Goal: Task Accomplishment & Management: Manage account settings

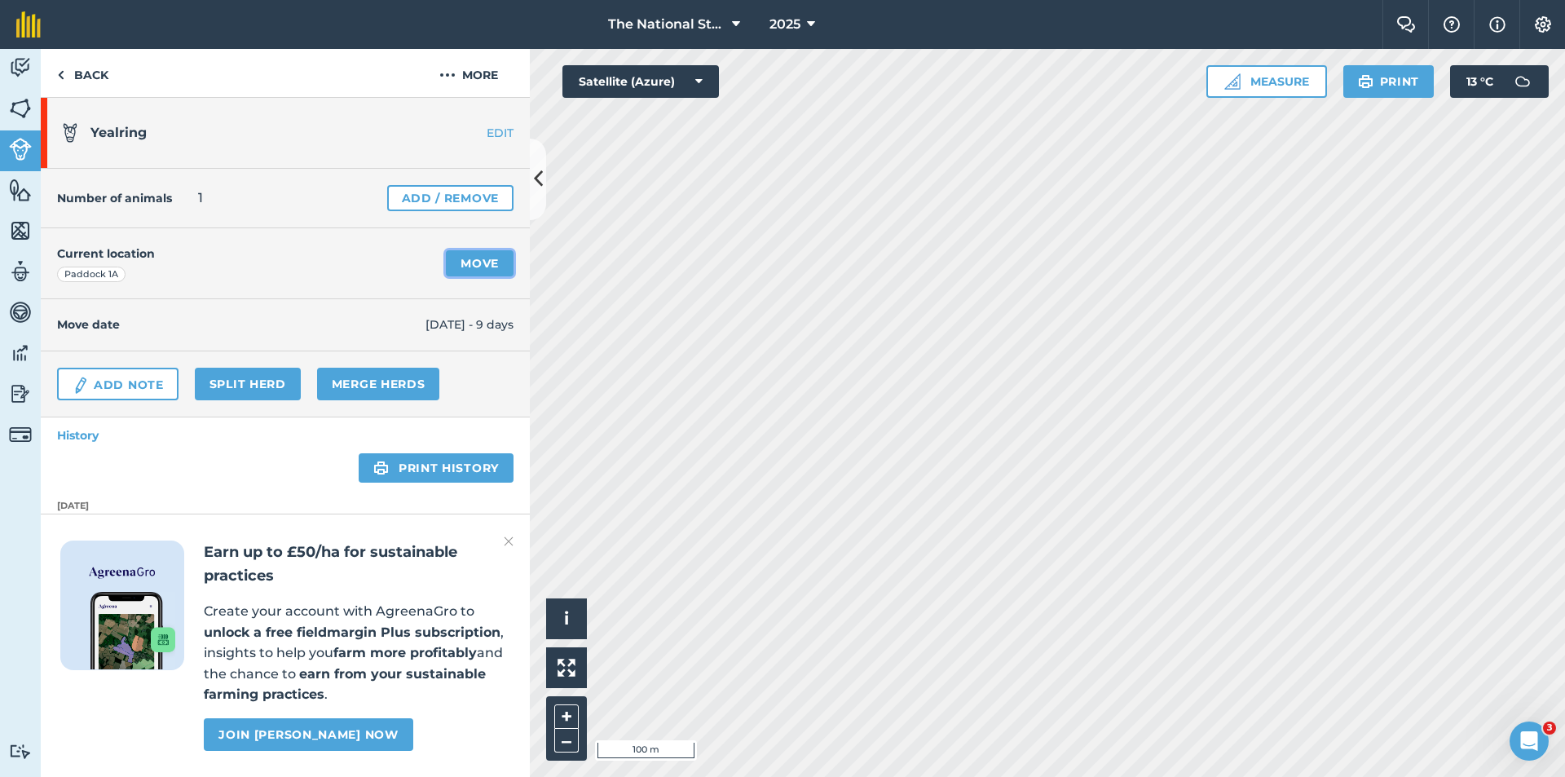
click at [480, 261] on link "Move" at bounding box center [480, 263] width 68 height 26
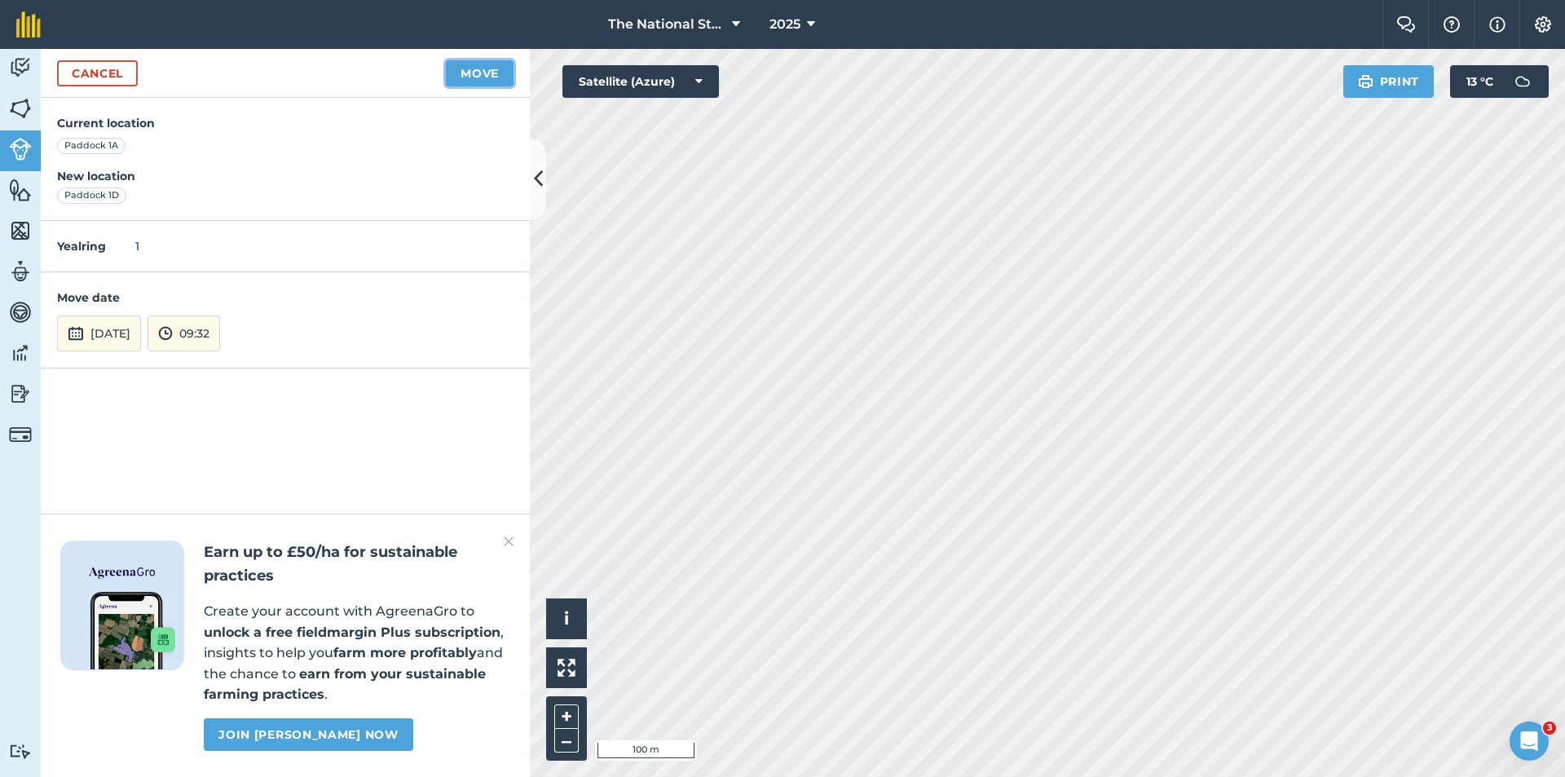
click at [495, 73] on button "Move" at bounding box center [480, 73] width 68 height 26
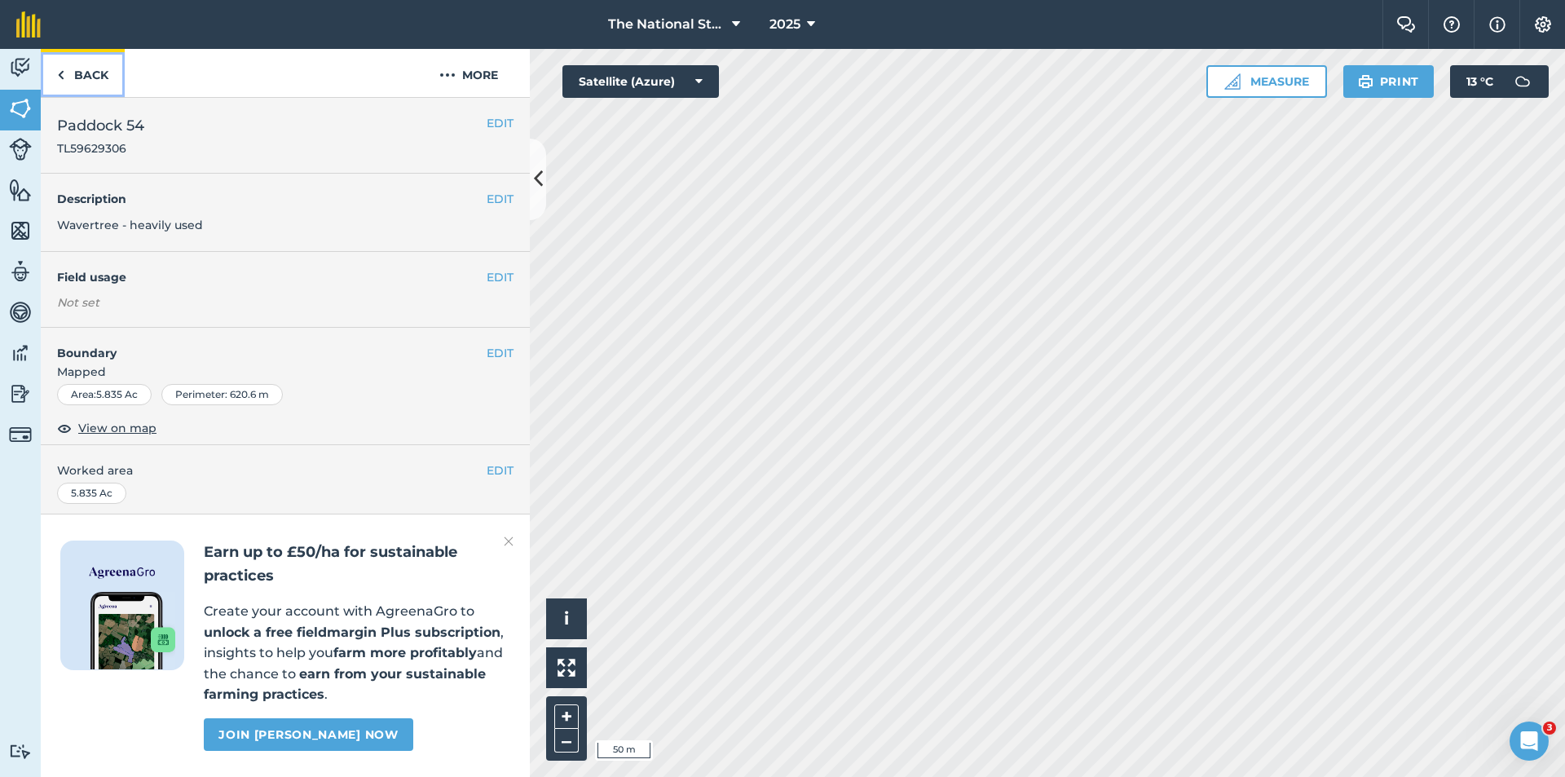
click at [68, 69] on link "Back" at bounding box center [83, 73] width 84 height 48
click at [90, 73] on link "Back" at bounding box center [83, 73] width 84 height 48
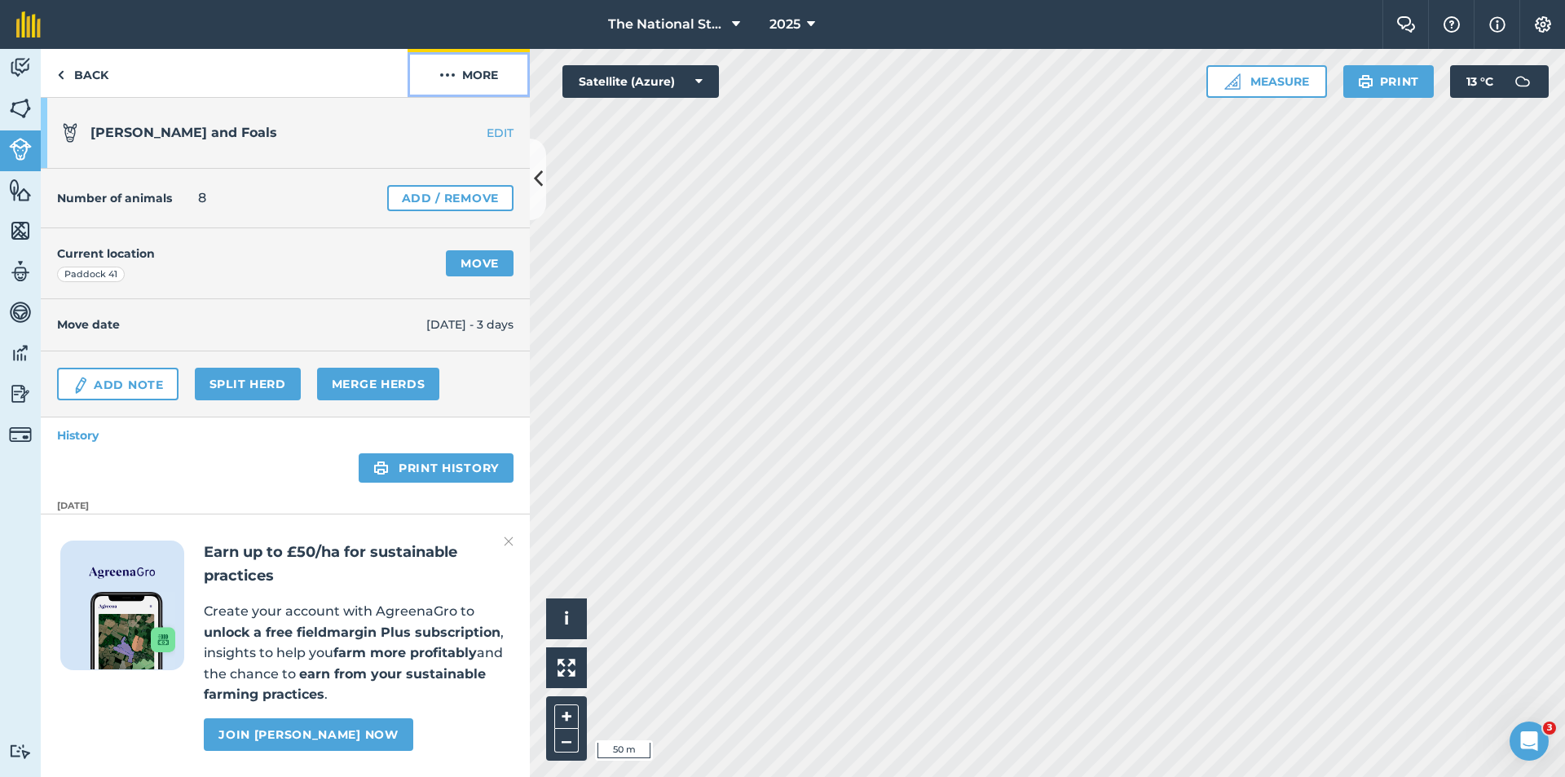
click at [450, 85] on button "More" at bounding box center [468, 73] width 122 height 48
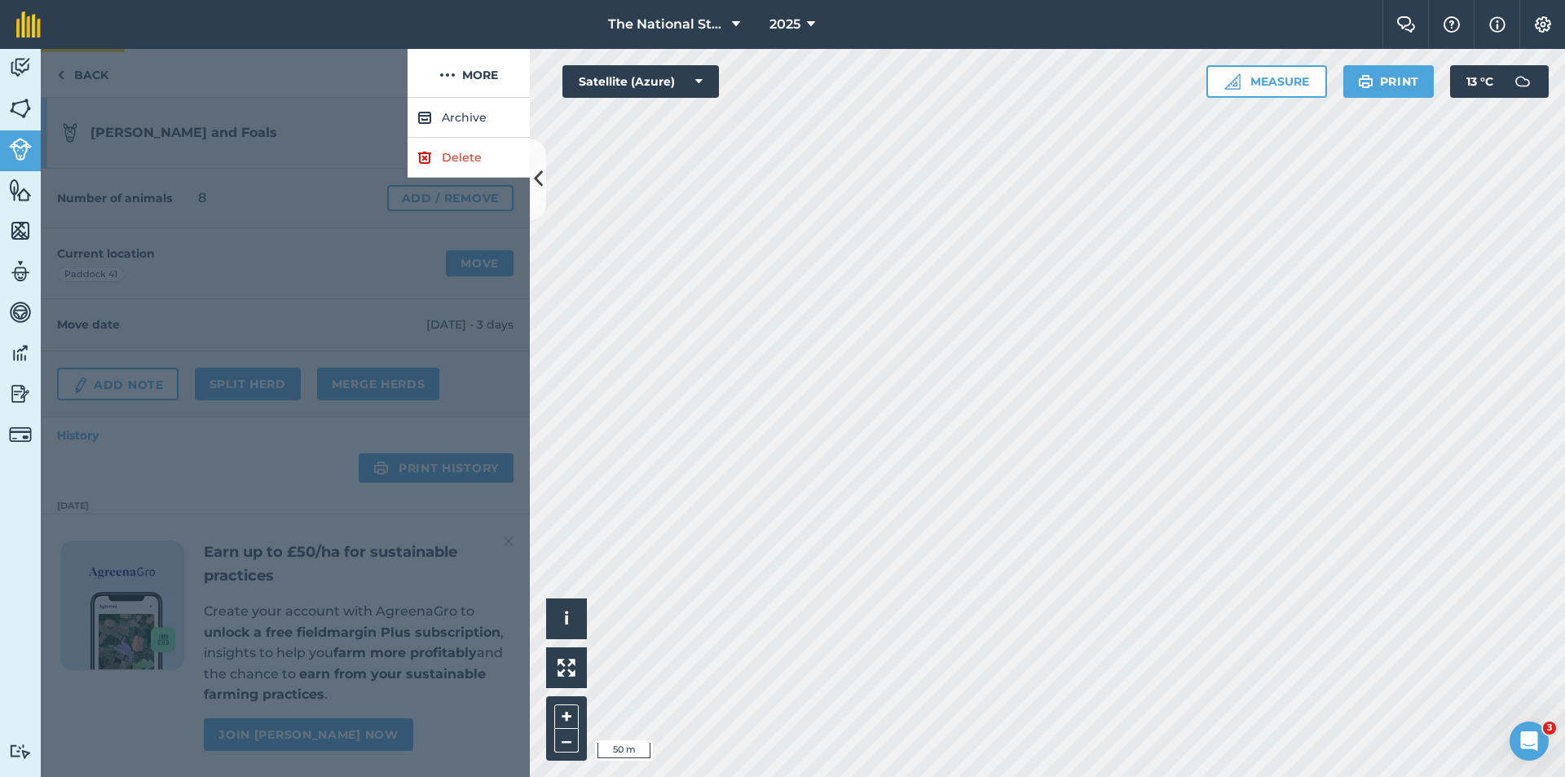
drag, startPoint x: 123, startPoint y: 77, endPoint x: 99, endPoint y: 74, distance: 23.9
click at [119, 76] on div at bounding box center [224, 73] width 367 height 49
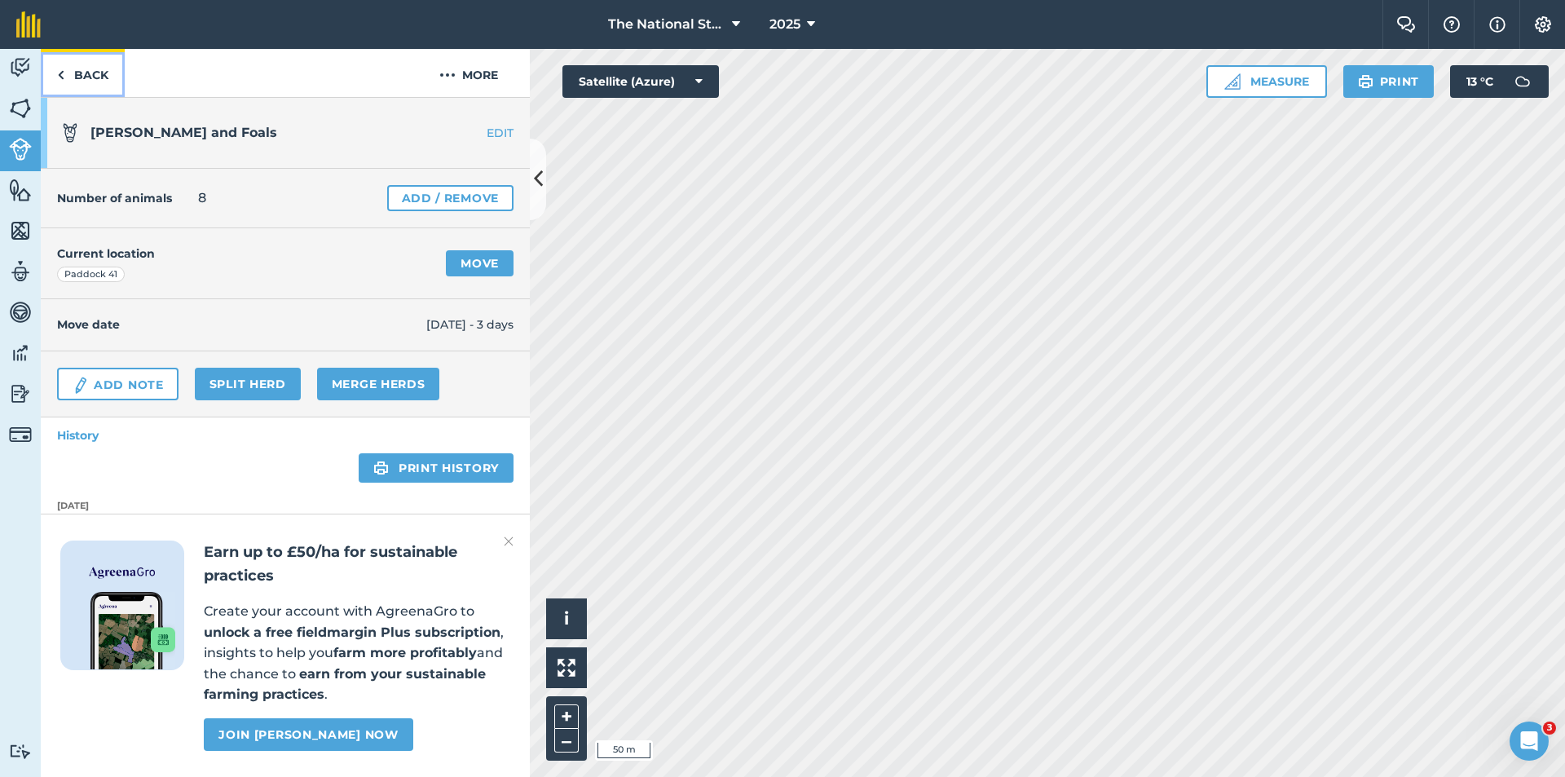
click at [92, 74] on link "Back" at bounding box center [83, 73] width 84 height 48
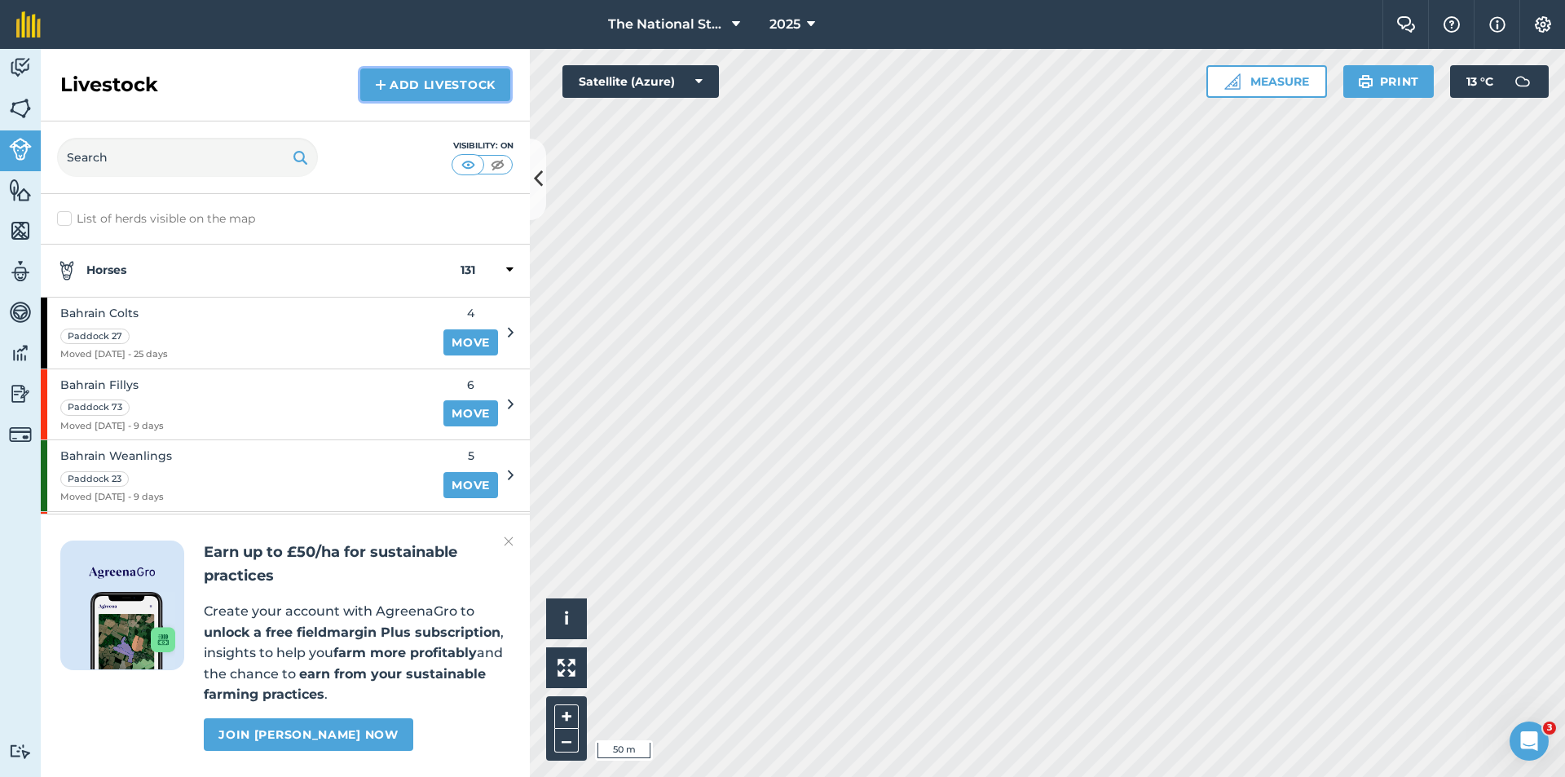
click at [372, 74] on link "Add Livestock" at bounding box center [435, 84] width 150 height 33
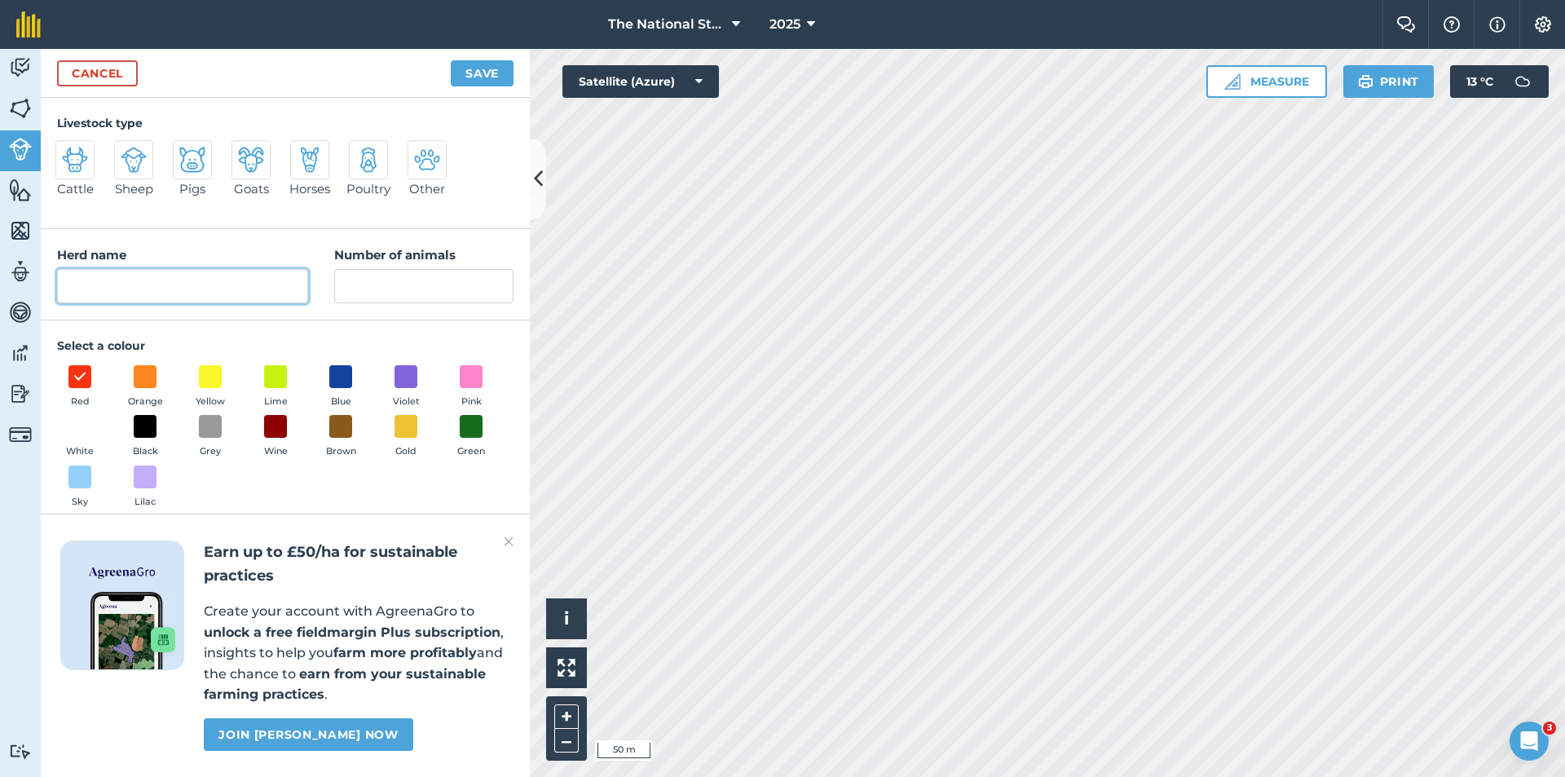
click at [116, 273] on input "Herd name" at bounding box center [182, 286] width 251 height 34
type input "Weaned [PERSON_NAME]"
click at [416, 281] on input "Number of animals" at bounding box center [423, 286] width 179 height 34
type input "2"
type input "3"
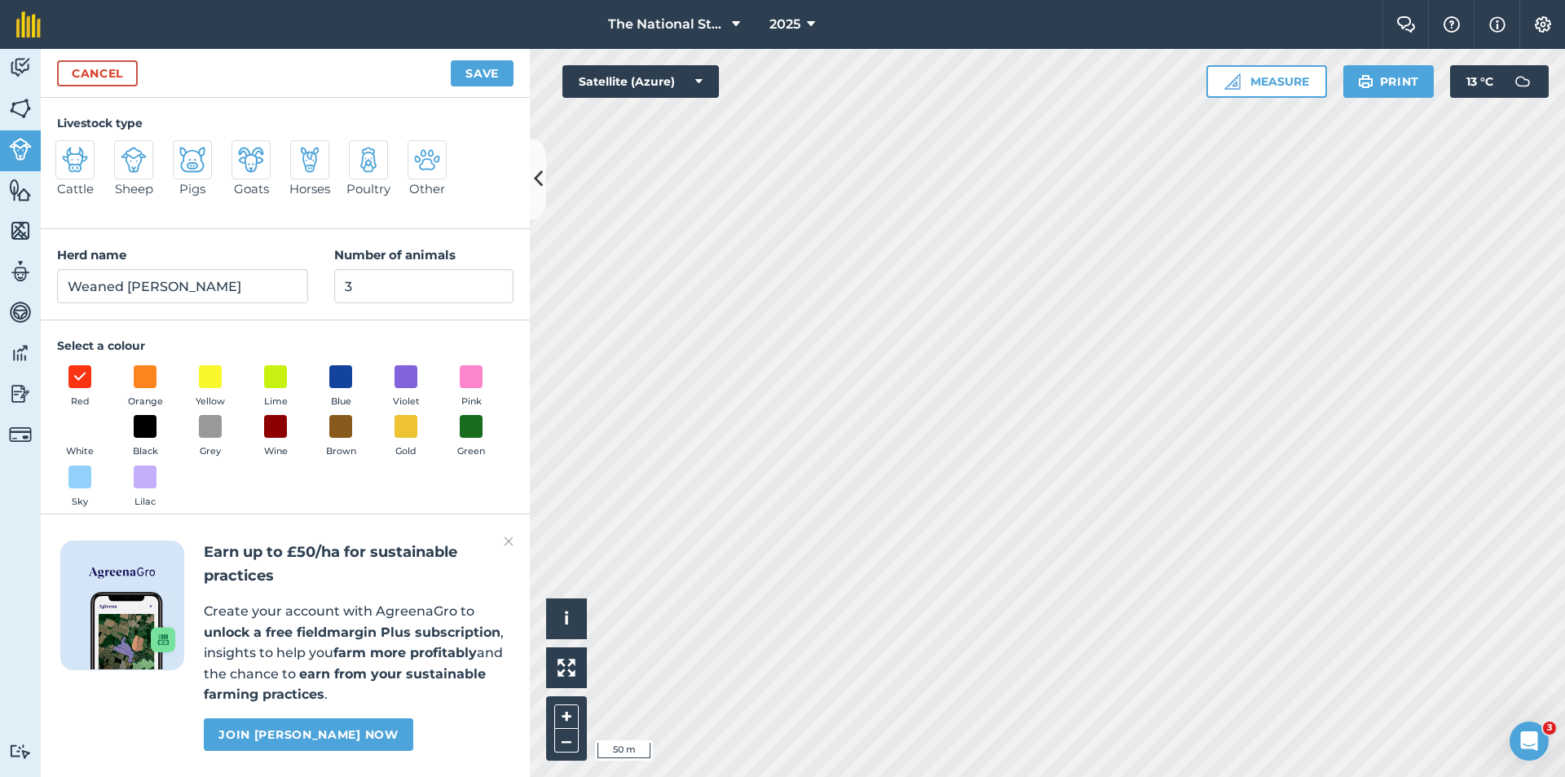
click at [300, 149] on input "Horses" at bounding box center [297, 145] width 11 height 11
radio input "true"
click at [468, 69] on button "Save" at bounding box center [482, 73] width 63 height 26
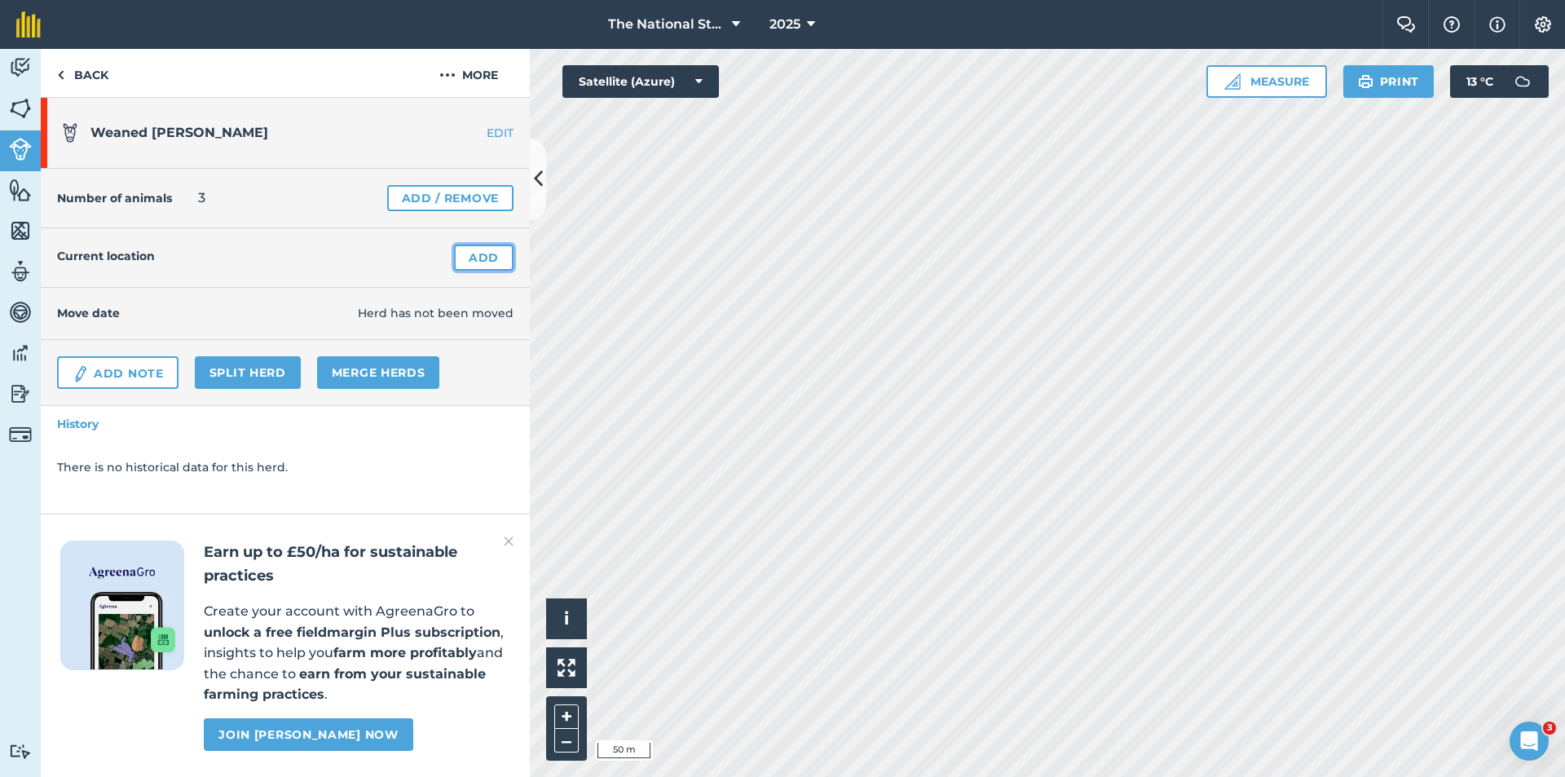
click at [501, 261] on link "Add" at bounding box center [483, 257] width 59 height 26
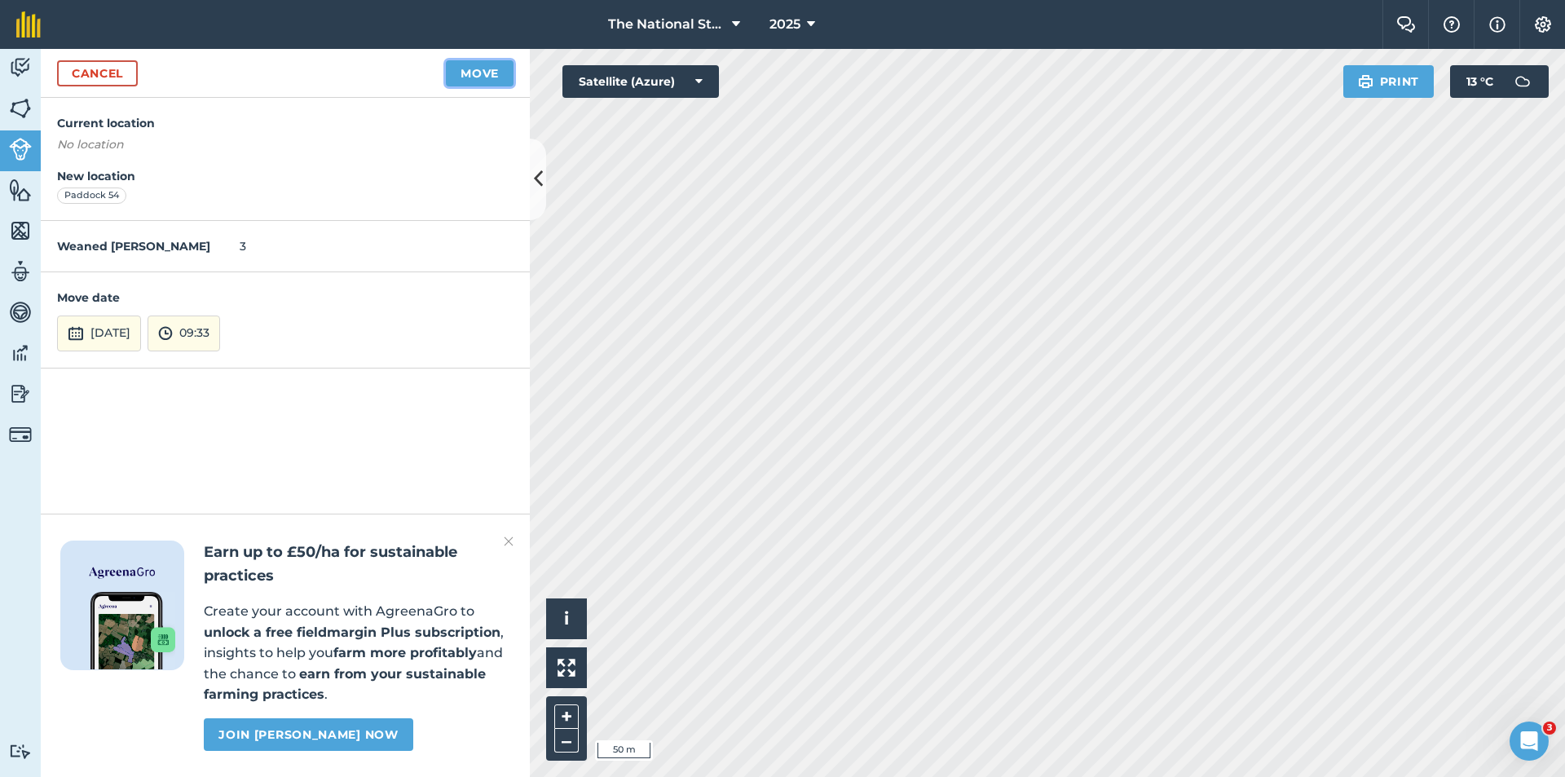
click at [490, 79] on button "Move" at bounding box center [480, 73] width 68 height 26
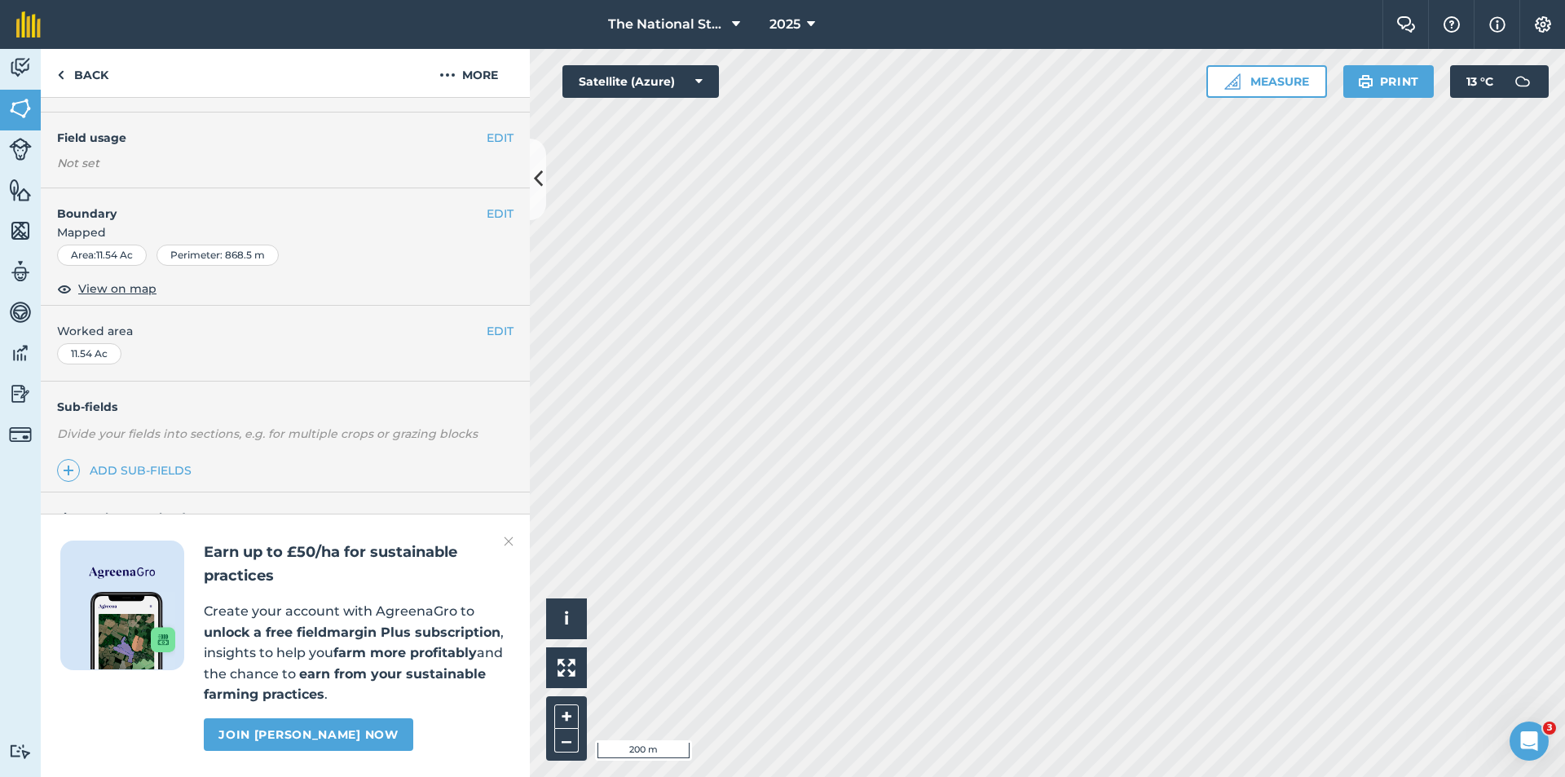
scroll to position [163, 0]
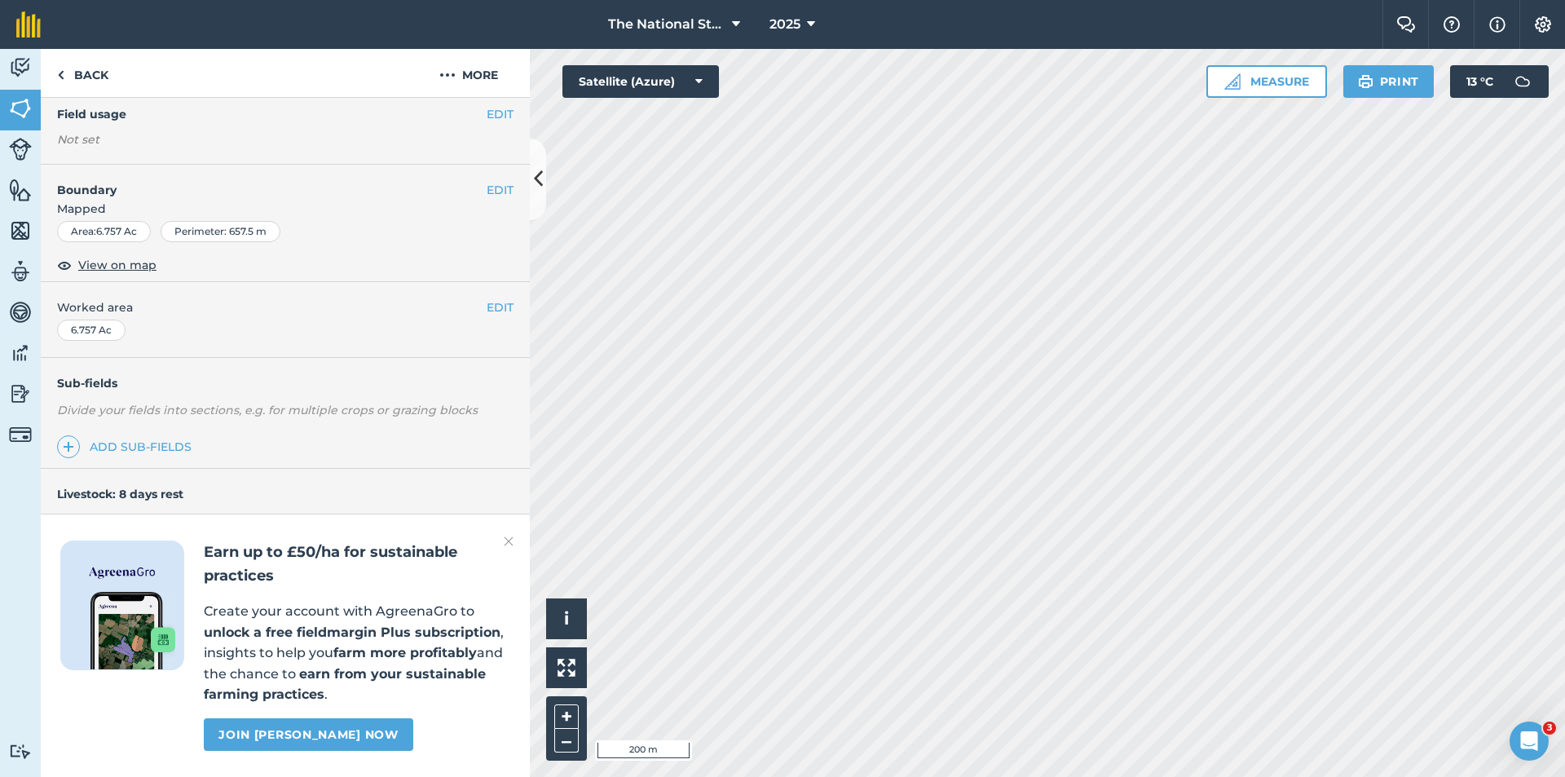
scroll to position [218, 0]
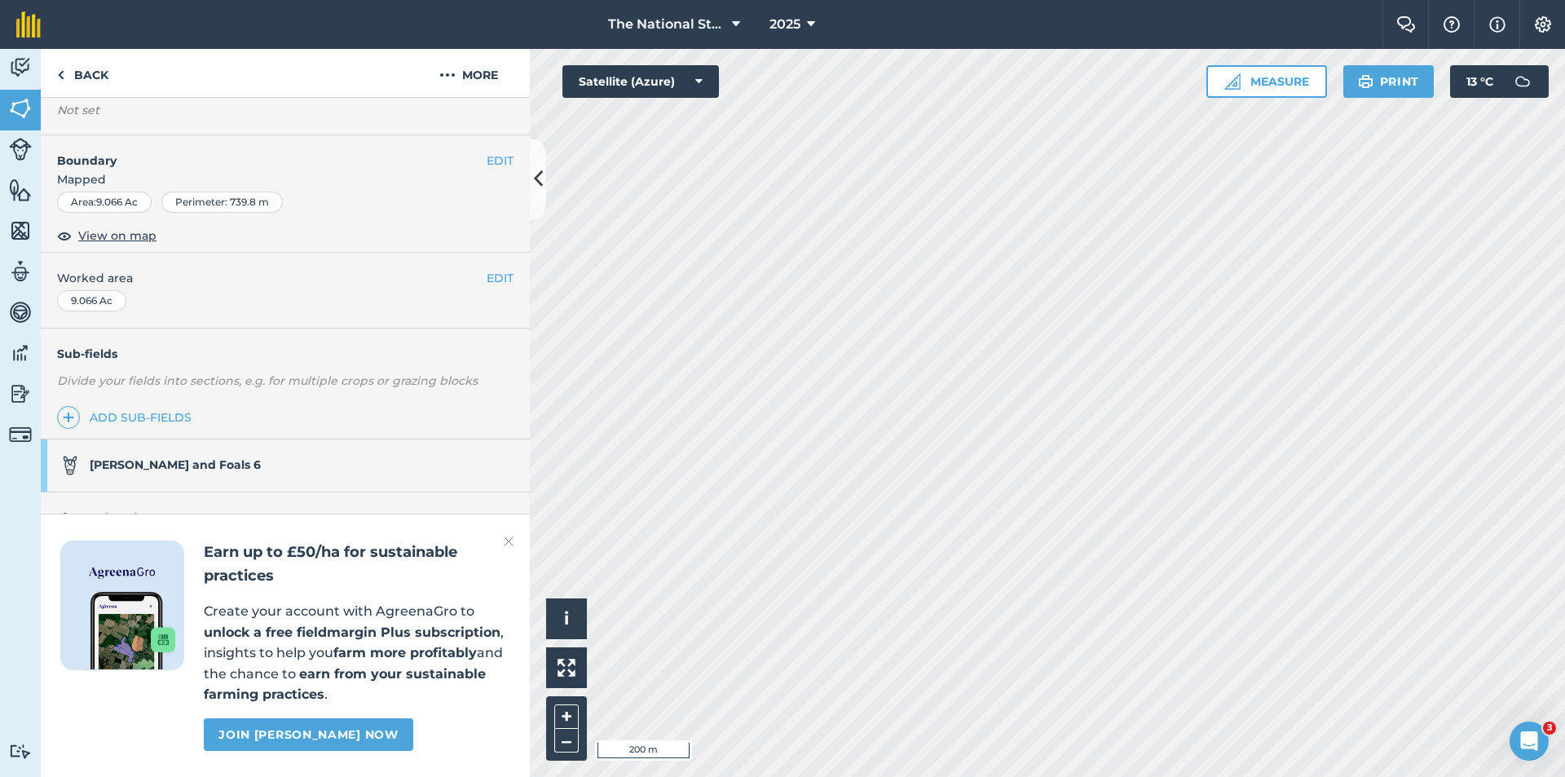
scroll to position [186, 0]
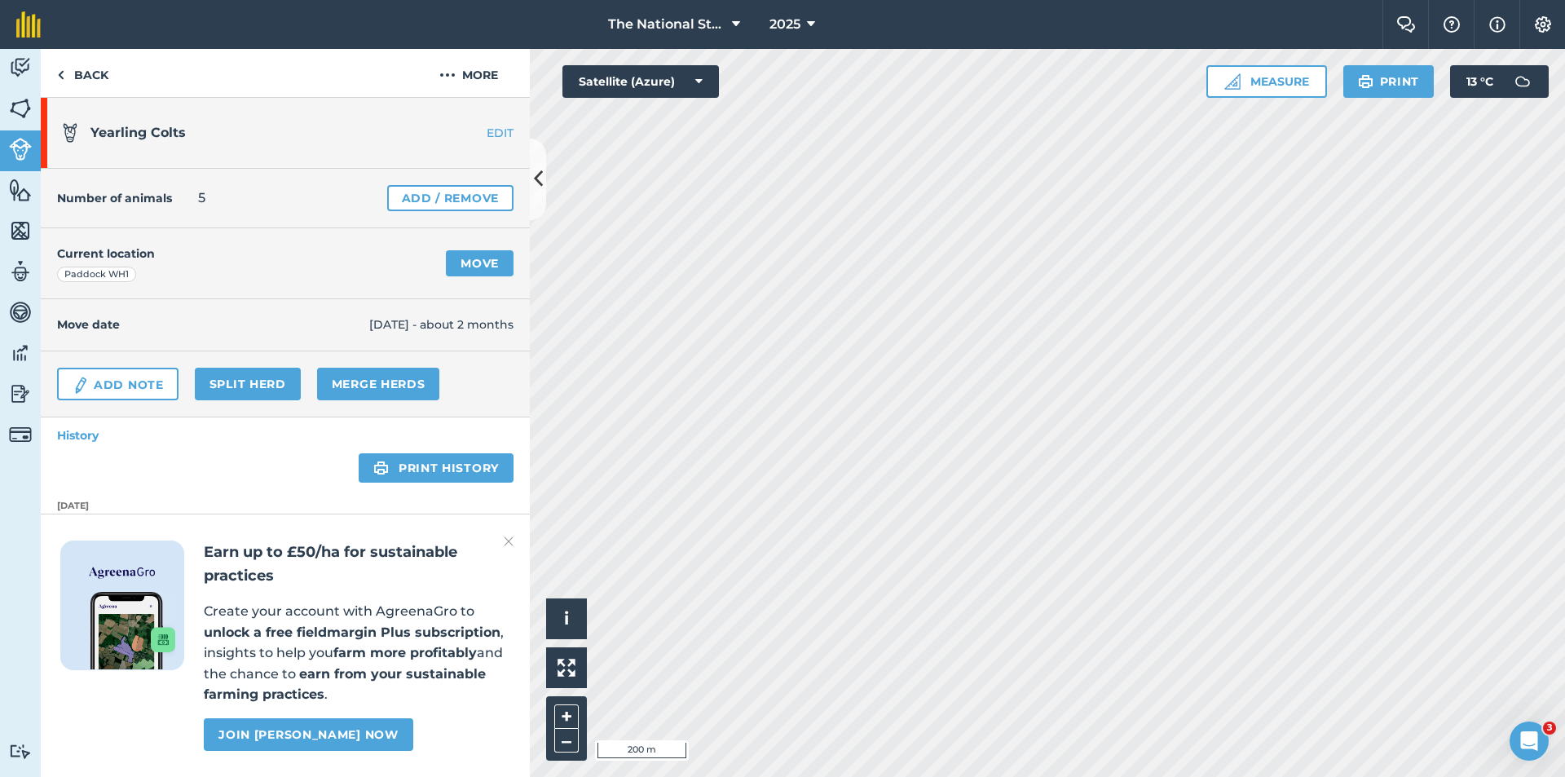
click at [506, 543] on img at bounding box center [509, 541] width 10 height 20
